Goal: Task Accomplishment & Management: Manage account settings

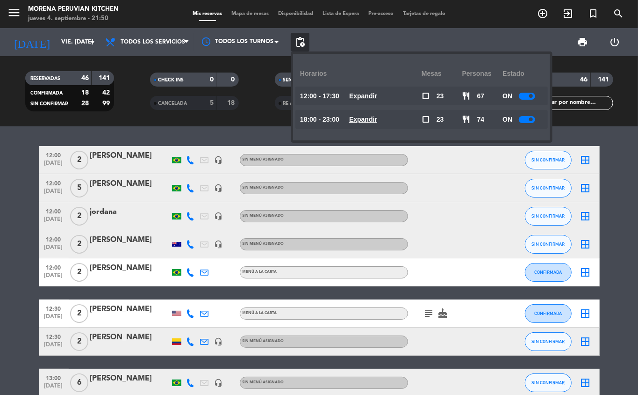
click at [298, 44] on span "pending_actions" at bounding box center [299, 41] width 11 height 11
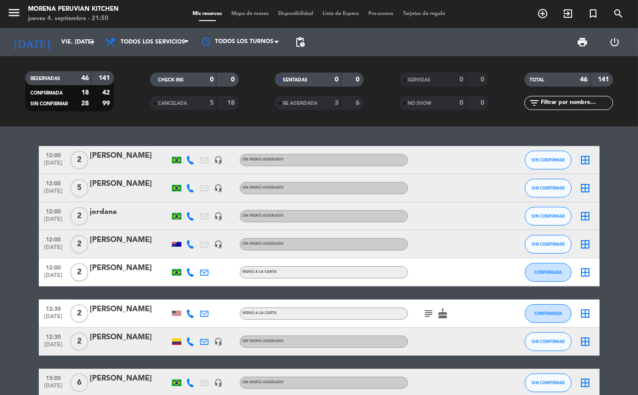
click at [45, 150] on span "12:00" at bounding box center [53, 154] width 23 height 11
click at [50, 188] on span "[DATE]" at bounding box center [53, 193] width 23 height 11
click at [49, 215] on span "12:00" at bounding box center [53, 210] width 23 height 11
click at [50, 245] on span "[DATE]" at bounding box center [53, 249] width 23 height 11
click at [58, 271] on span "12:00" at bounding box center [53, 266] width 23 height 11
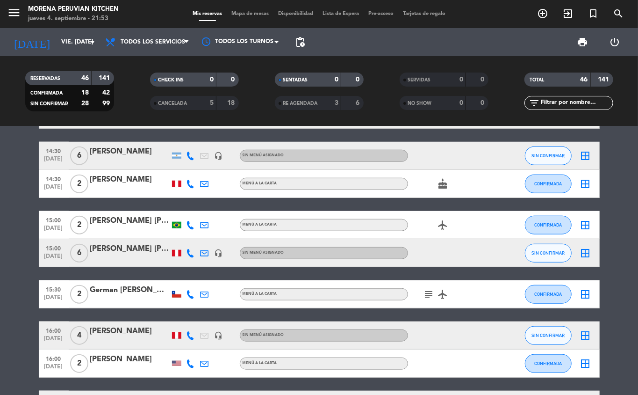
scroll to position [488, 0]
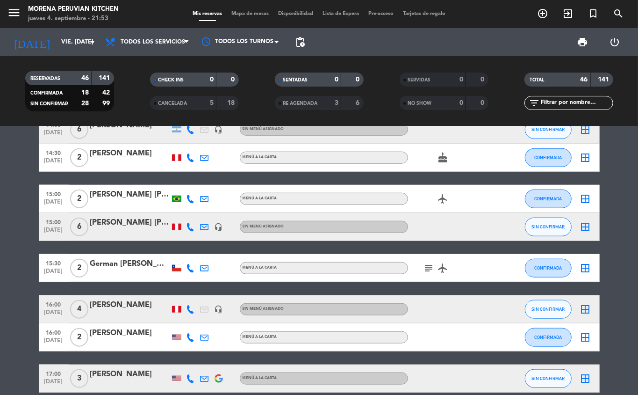
click at [426, 267] on icon "subject" at bounding box center [429, 267] width 11 height 11
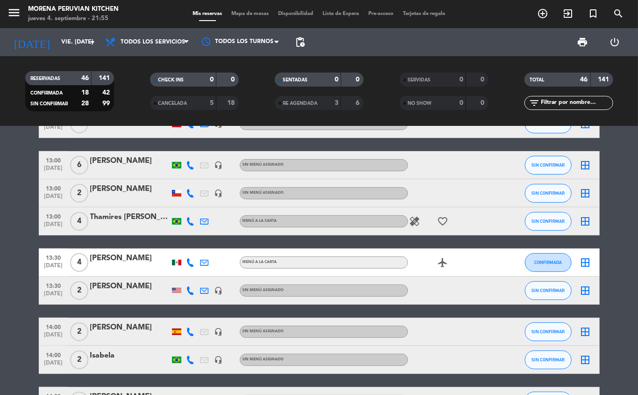
scroll to position [223, 0]
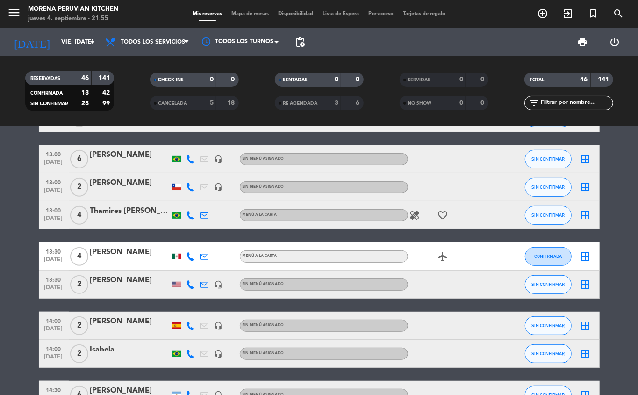
click at [412, 218] on icon "healing" at bounding box center [414, 214] width 11 height 11
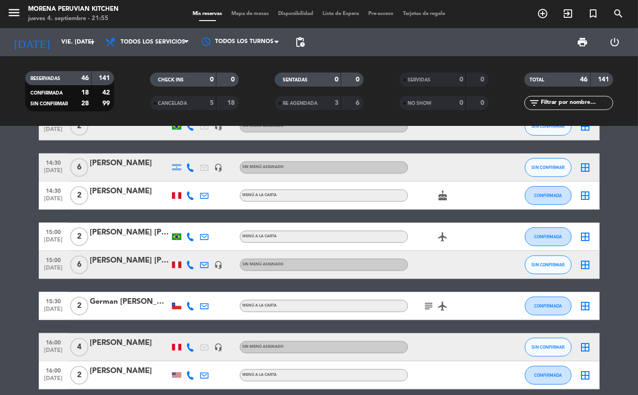
scroll to position [467, 0]
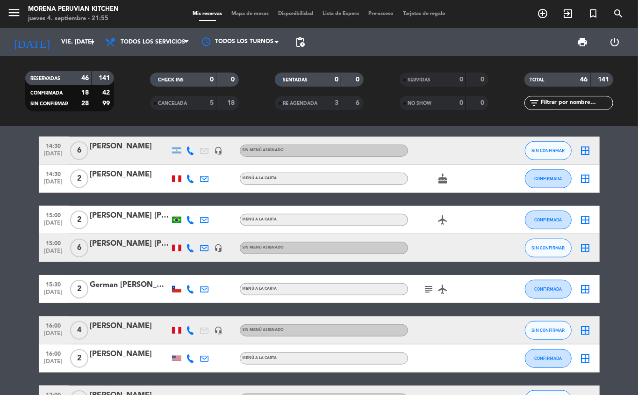
click at [430, 283] on icon "subject" at bounding box center [429, 288] width 11 height 11
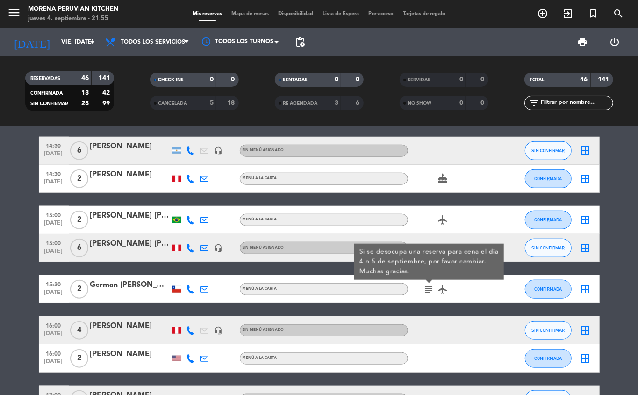
click at [426, 286] on icon "subject" at bounding box center [429, 288] width 11 height 11
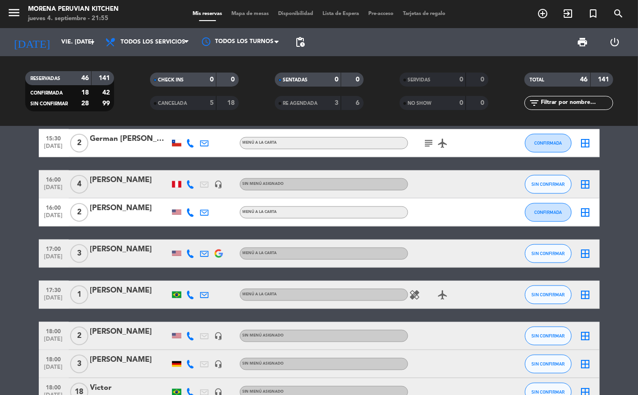
scroll to position [614, 0]
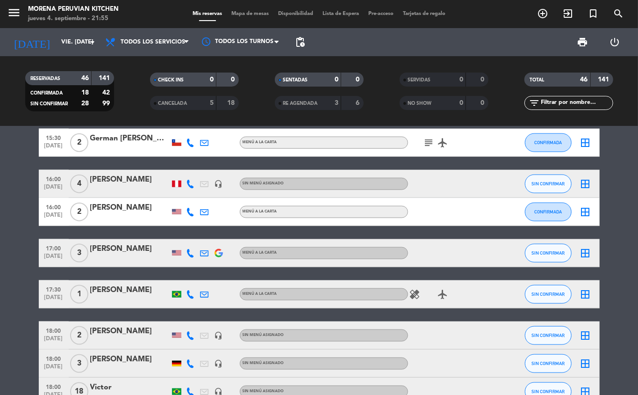
click at [419, 297] on icon "healing" at bounding box center [414, 293] width 11 height 11
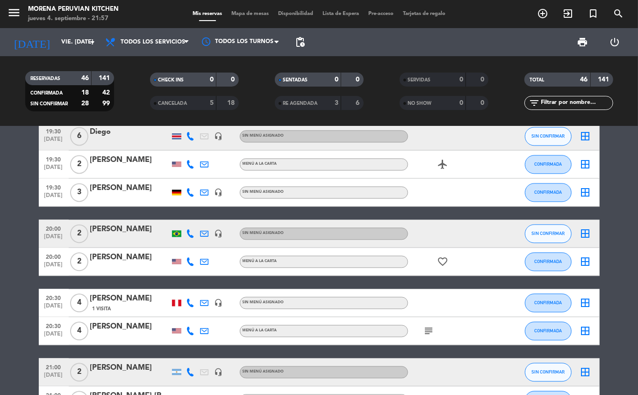
scroll to position [1167, 0]
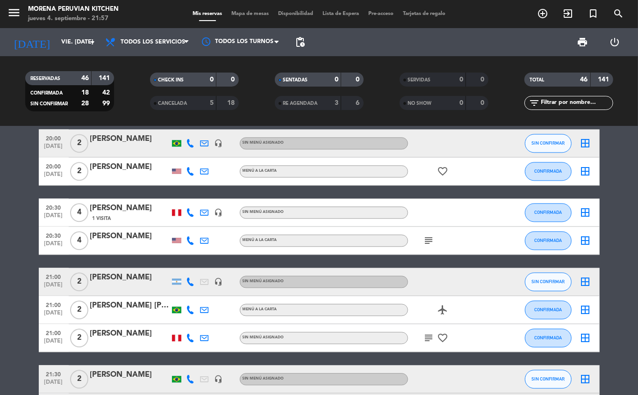
click at [428, 237] on icon "subject" at bounding box center [429, 240] width 11 height 11
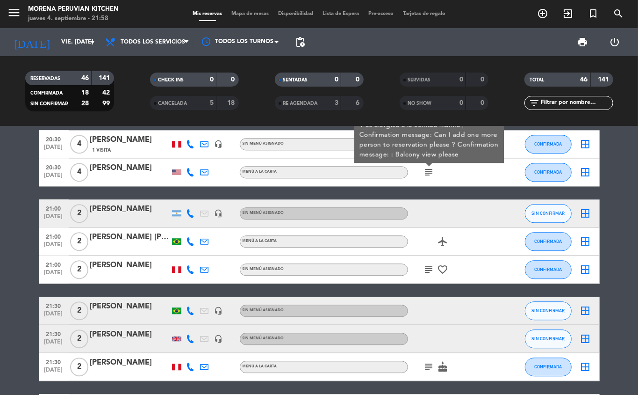
scroll to position [1243, 0]
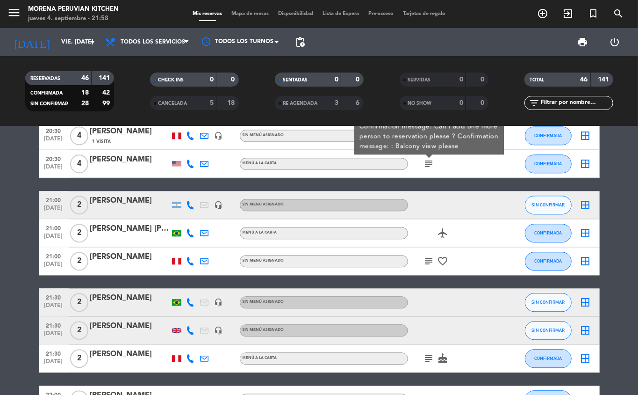
click at [427, 260] on icon "subject" at bounding box center [429, 260] width 11 height 11
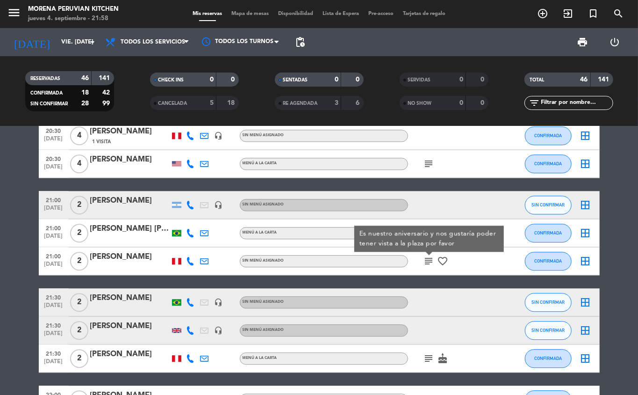
click at [432, 260] on icon "subject" at bounding box center [429, 260] width 11 height 11
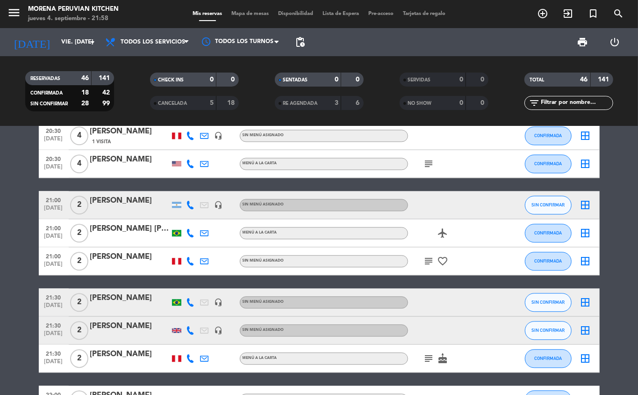
scroll to position [1337, 0]
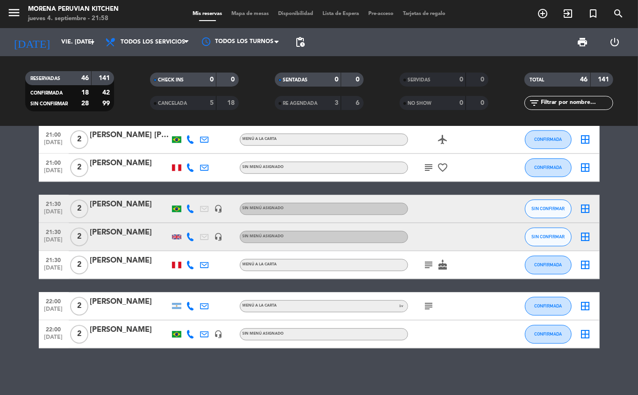
click at [432, 307] on icon "subject" at bounding box center [429, 305] width 11 height 11
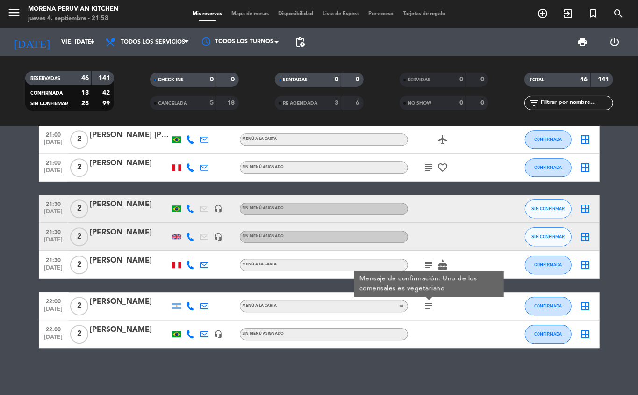
click at [432, 309] on icon "subject" at bounding box center [429, 305] width 11 height 11
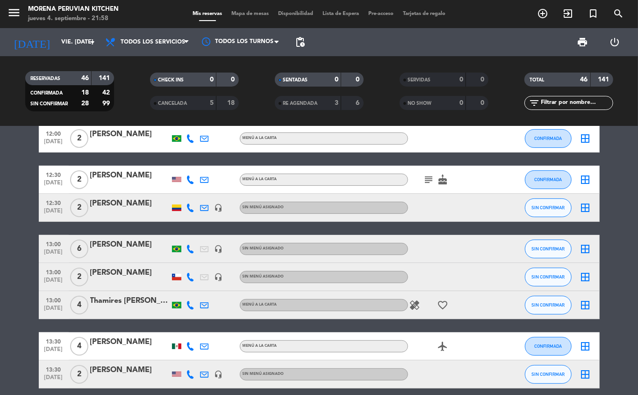
scroll to position [0, 0]
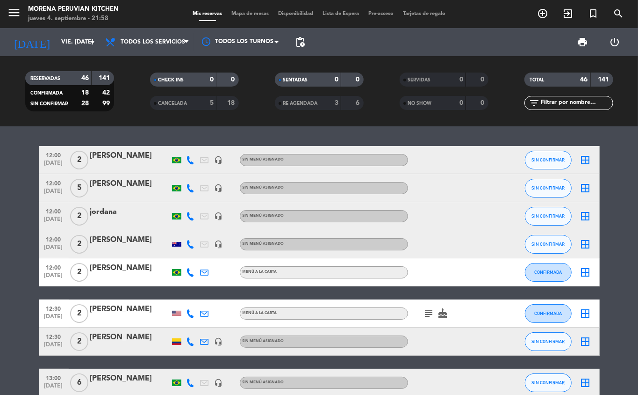
click at [432, 313] on icon "subject" at bounding box center [429, 313] width 11 height 11
click at [430, 313] on icon "subject" at bounding box center [429, 313] width 11 height 11
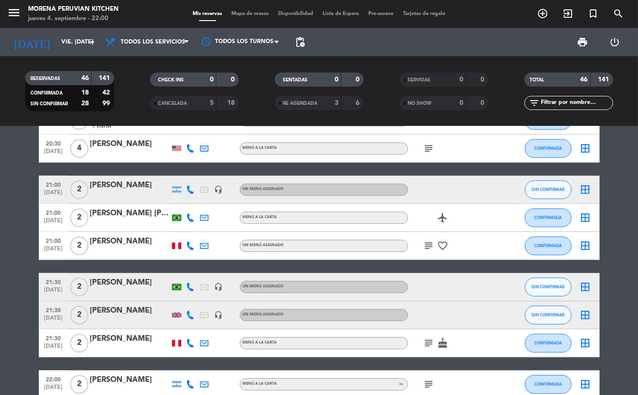
scroll to position [1337, 0]
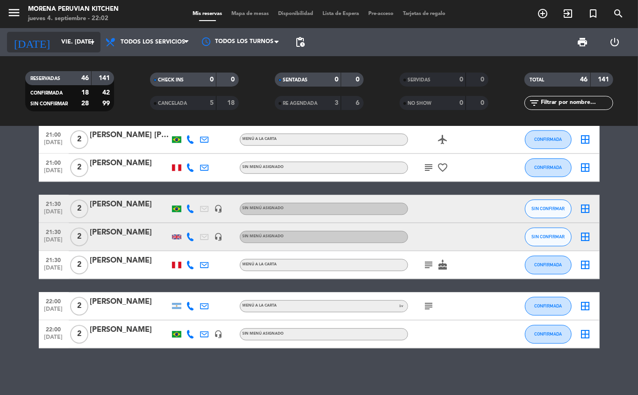
click at [64, 37] on input "vie. [DATE]" at bounding box center [96, 42] width 79 height 16
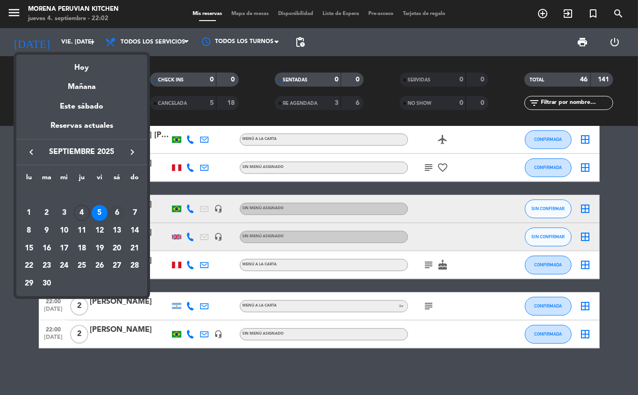
click at [117, 212] on div "6" at bounding box center [117, 213] width 16 height 16
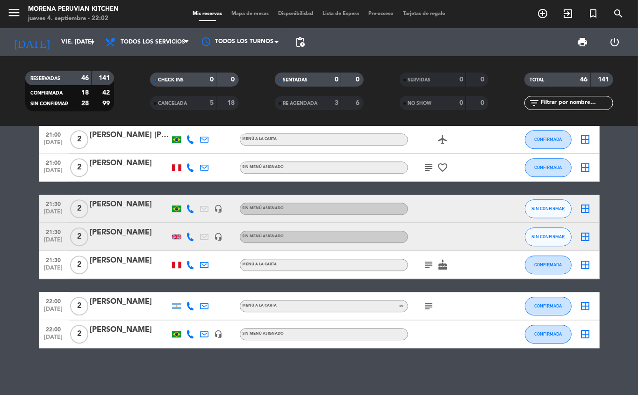
type input "sáb. [DATE]"
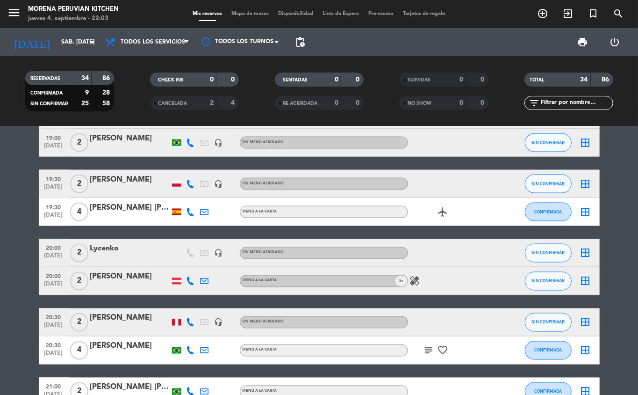
scroll to position [1013, 0]
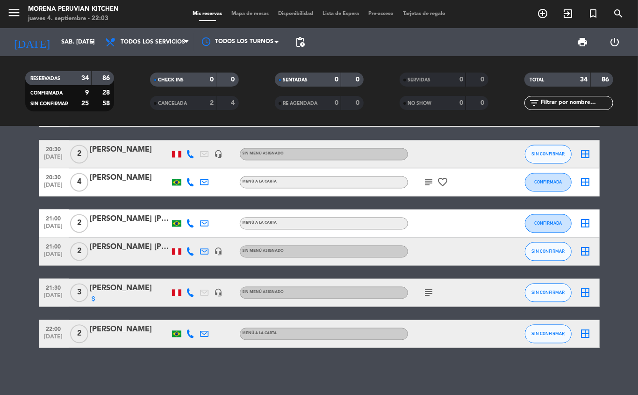
click at [541, 10] on icon "add_circle_outline" at bounding box center [542, 13] width 11 height 11
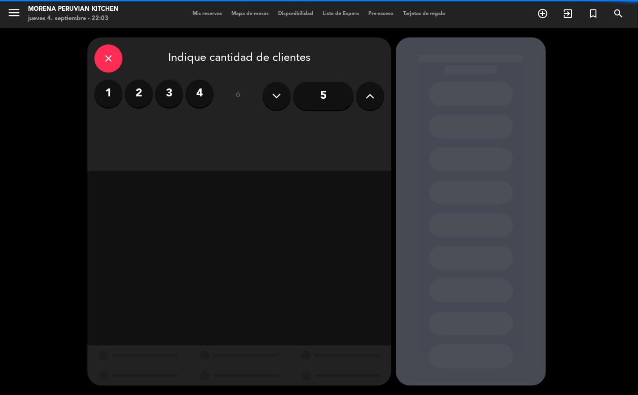
click at [132, 100] on label "2" at bounding box center [139, 93] width 28 height 28
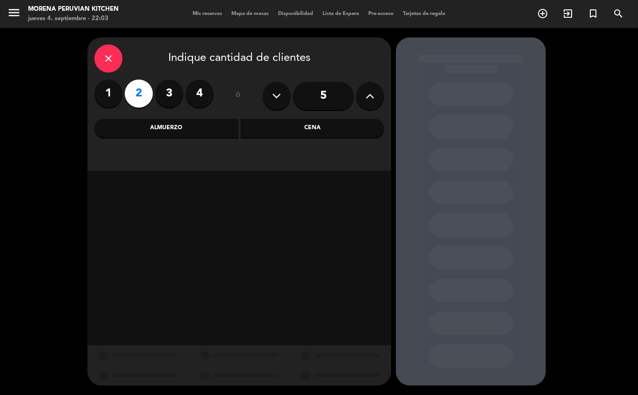
click at [202, 130] on div "Almuerzo" at bounding box center [166, 128] width 144 height 19
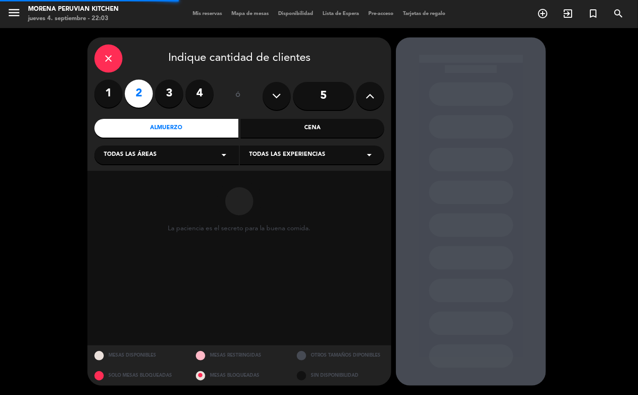
click at [329, 124] on div "Cena" at bounding box center [313, 128] width 144 height 19
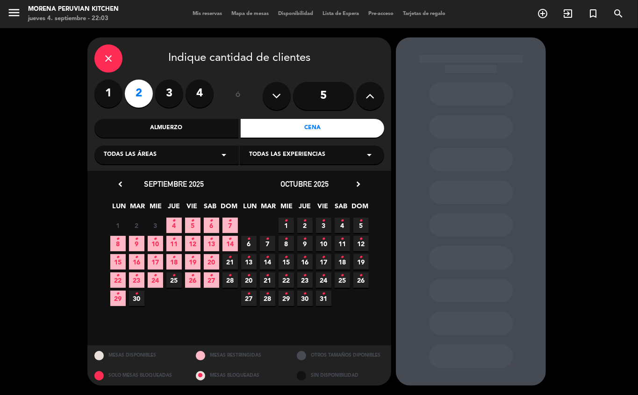
click at [212, 225] on icon "•" at bounding box center [211, 220] width 3 height 15
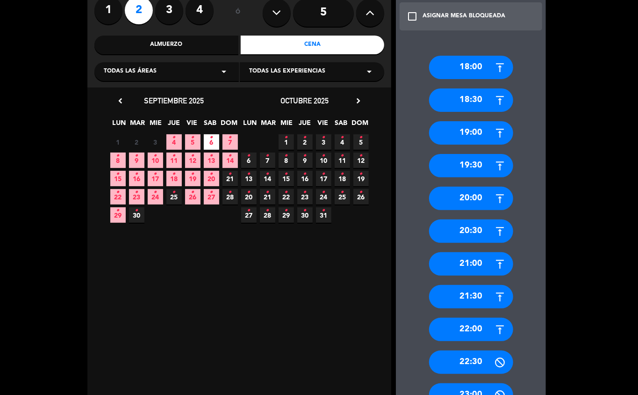
scroll to position [115, 0]
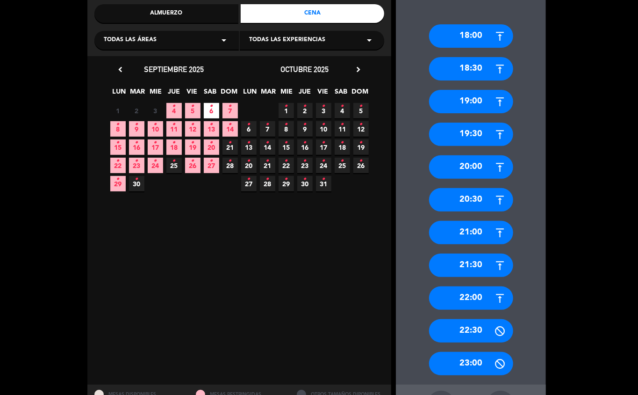
click at [479, 264] on div "21:30" at bounding box center [471, 264] width 84 height 23
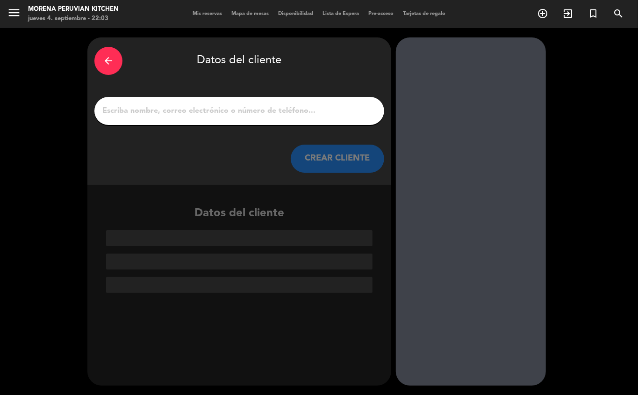
click at [289, 111] on input "1" at bounding box center [239, 110] width 276 height 13
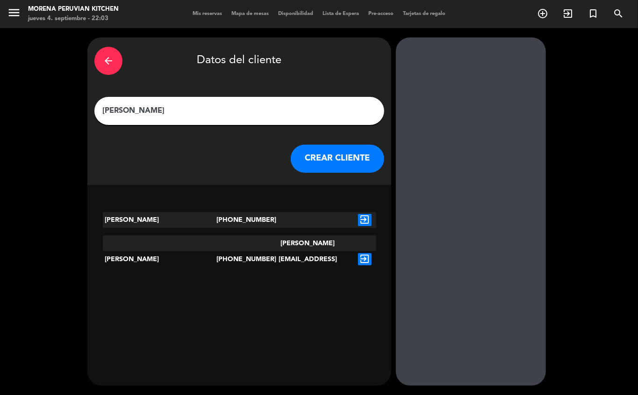
type input "[PERSON_NAME]"
click at [177, 249] on div "[PERSON_NAME]" at bounding box center [160, 259] width 114 height 48
click at [366, 253] on icon "exit_to_app" at bounding box center [365, 259] width 14 height 12
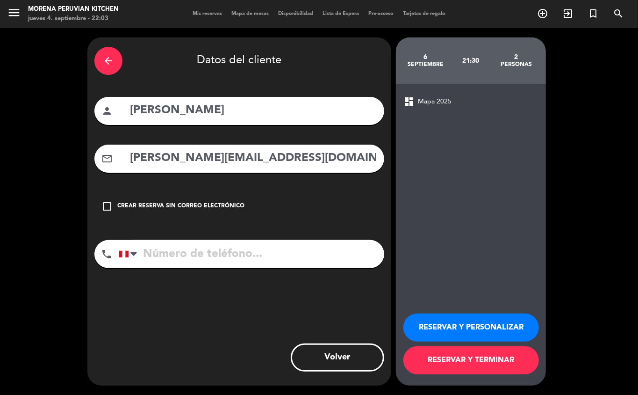
type input "[PHONE_NUMBER]"
click at [502, 360] on button "RESERVAR Y TERMINAR" at bounding box center [471, 360] width 136 height 28
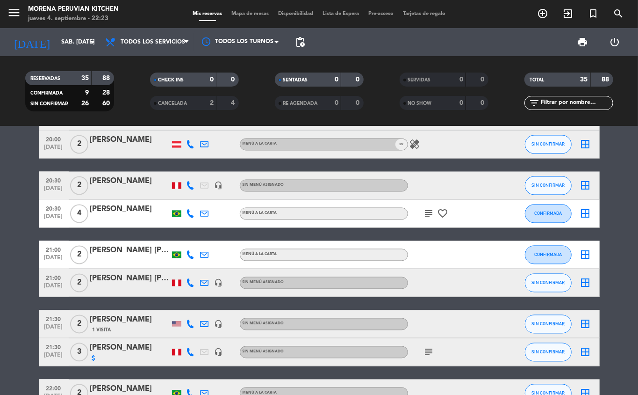
scroll to position [1041, 0]
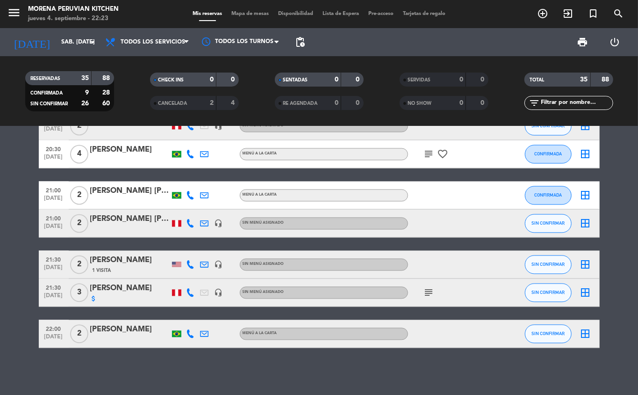
click at [97, 300] on icon "attach_money" at bounding box center [93, 298] width 7 height 7
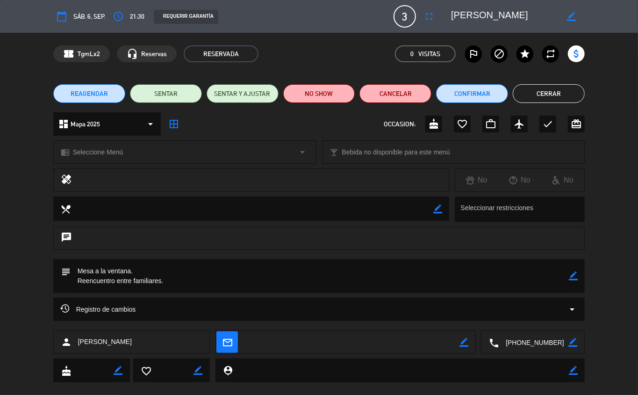
click at [550, 93] on button "Cerrar" at bounding box center [549, 93] width 72 height 19
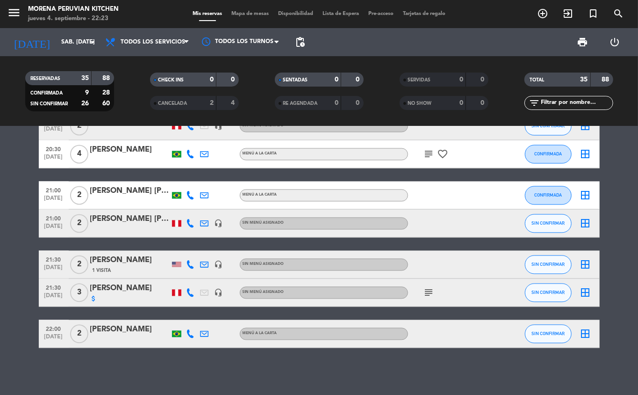
click at [425, 295] on icon "subject" at bounding box center [429, 292] width 11 height 11
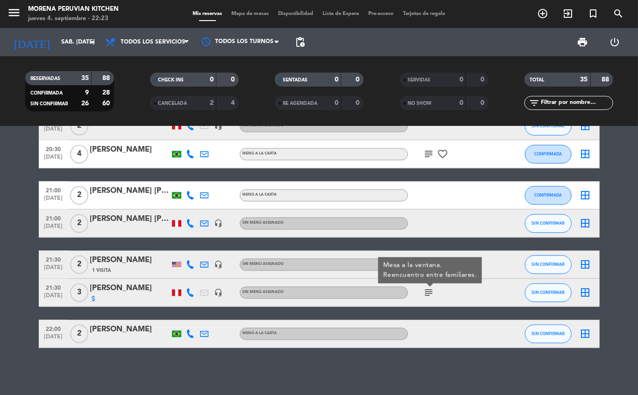
click at [429, 294] on icon "subject" at bounding box center [429, 292] width 11 height 11
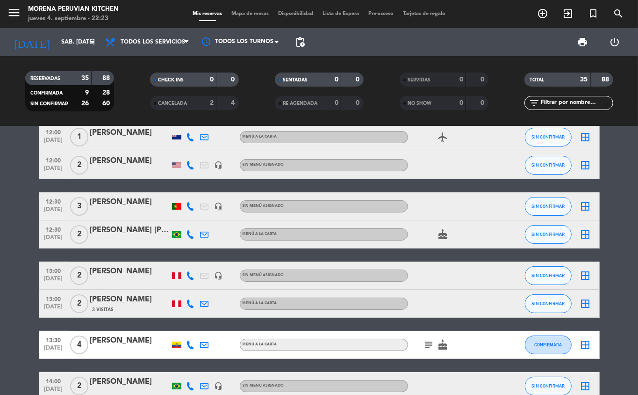
scroll to position [0, 0]
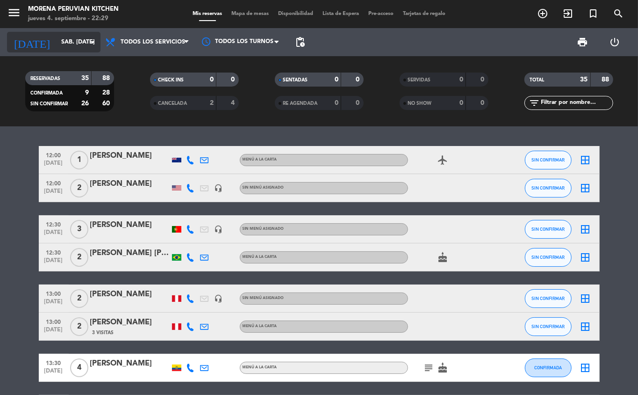
click at [74, 41] on input "sáb. [DATE]" at bounding box center [96, 42] width 79 height 16
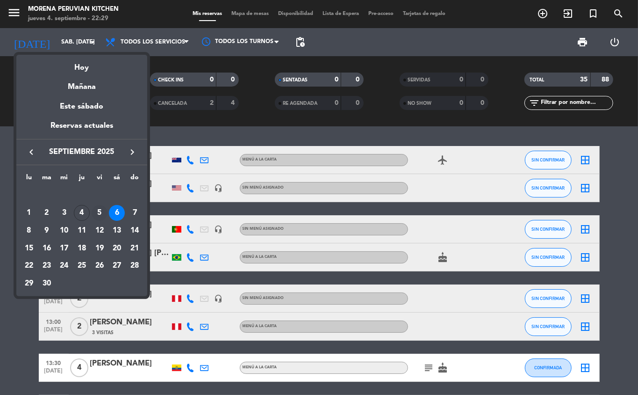
click at [100, 210] on div "5" at bounding box center [100, 213] width 16 height 16
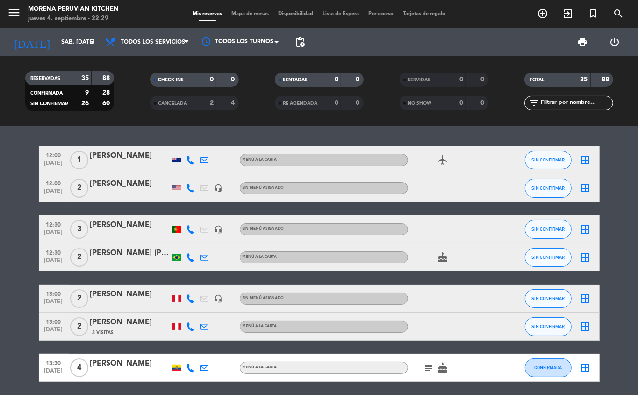
type input "vie. [DATE]"
